Goal: Find specific page/section: Find specific page/section

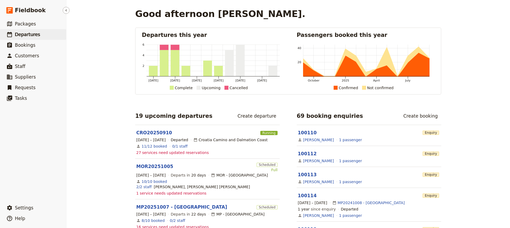
click at [30, 34] on span "Departures" at bounding box center [27, 34] width 25 height 5
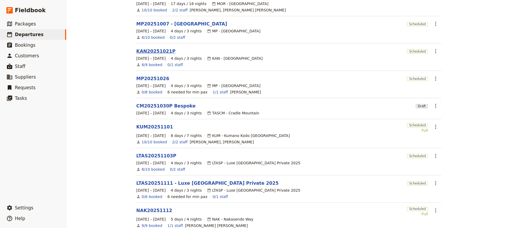
scroll to position [123, 0]
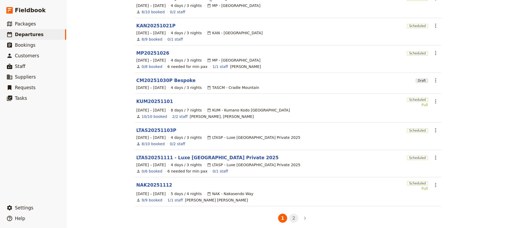
click at [291, 215] on button "2" at bounding box center [293, 218] width 9 height 9
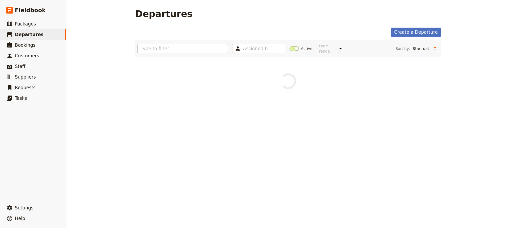
scroll to position [0, 0]
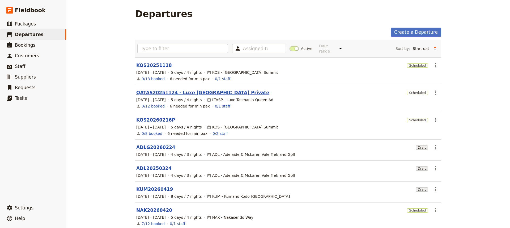
click at [155, 90] on link "QATAS20251124 - Luxe [GEOGRAPHIC_DATA] Private" at bounding box center [202, 93] width 133 height 6
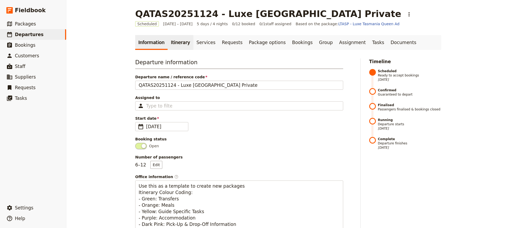
click at [173, 43] on link "Itinerary" at bounding box center [180, 42] width 25 height 15
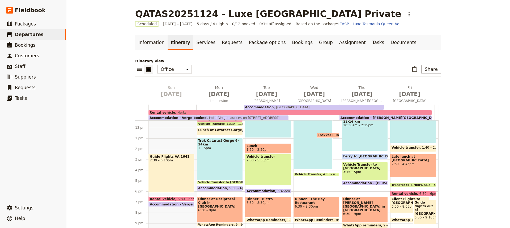
scroll to position [121, 0]
click at [214, 188] on span at bounding box center [219, 189] width 45 height 2
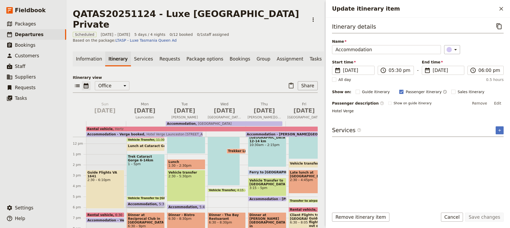
click at [149, 133] on span "Hotel Verge Launceston [STREET_ADDRESS]" at bounding box center [180, 135] width 73 height 4
